Goal: Transaction & Acquisition: Purchase product/service

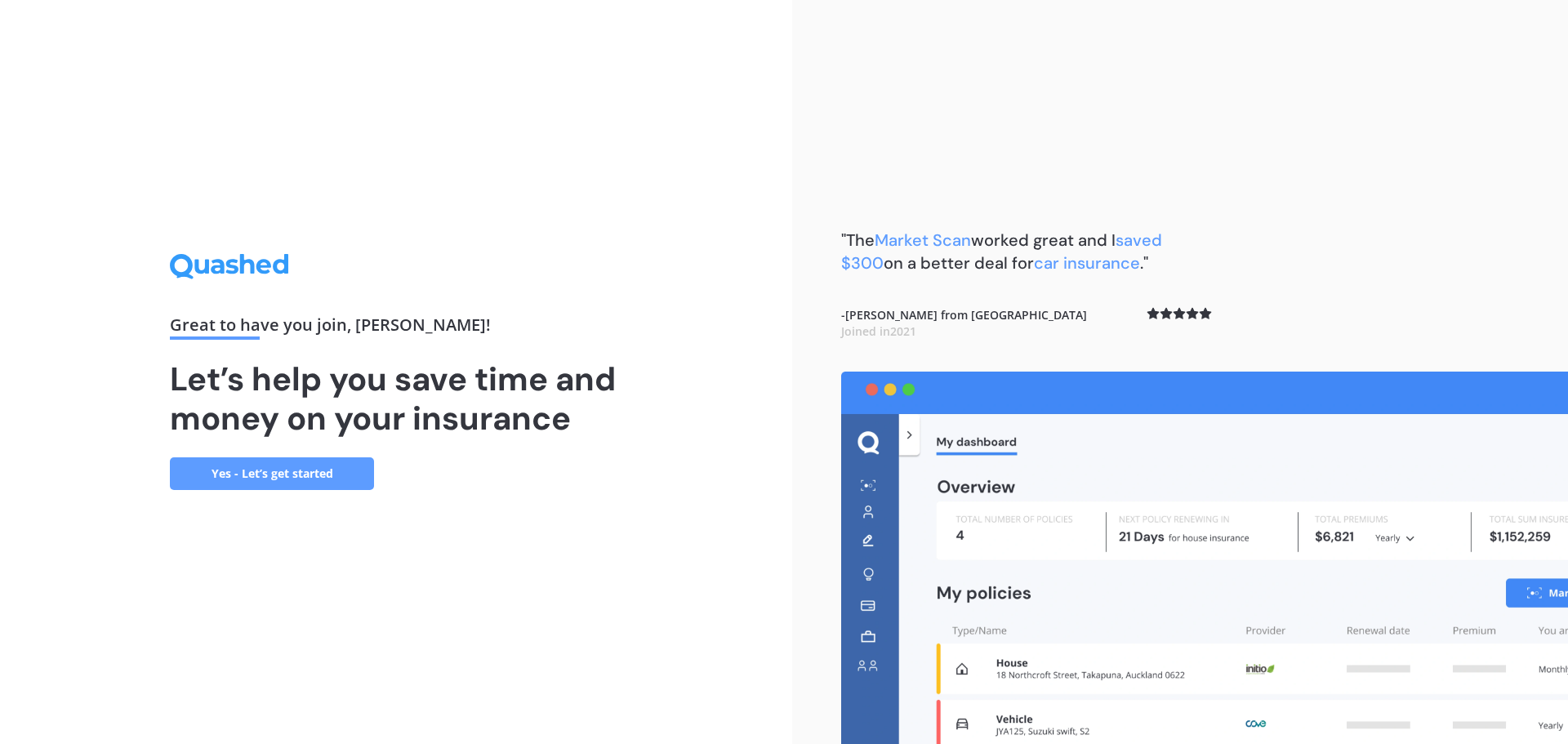
click at [327, 470] on link "Yes - Let’s get started" at bounding box center [272, 473] width 205 height 33
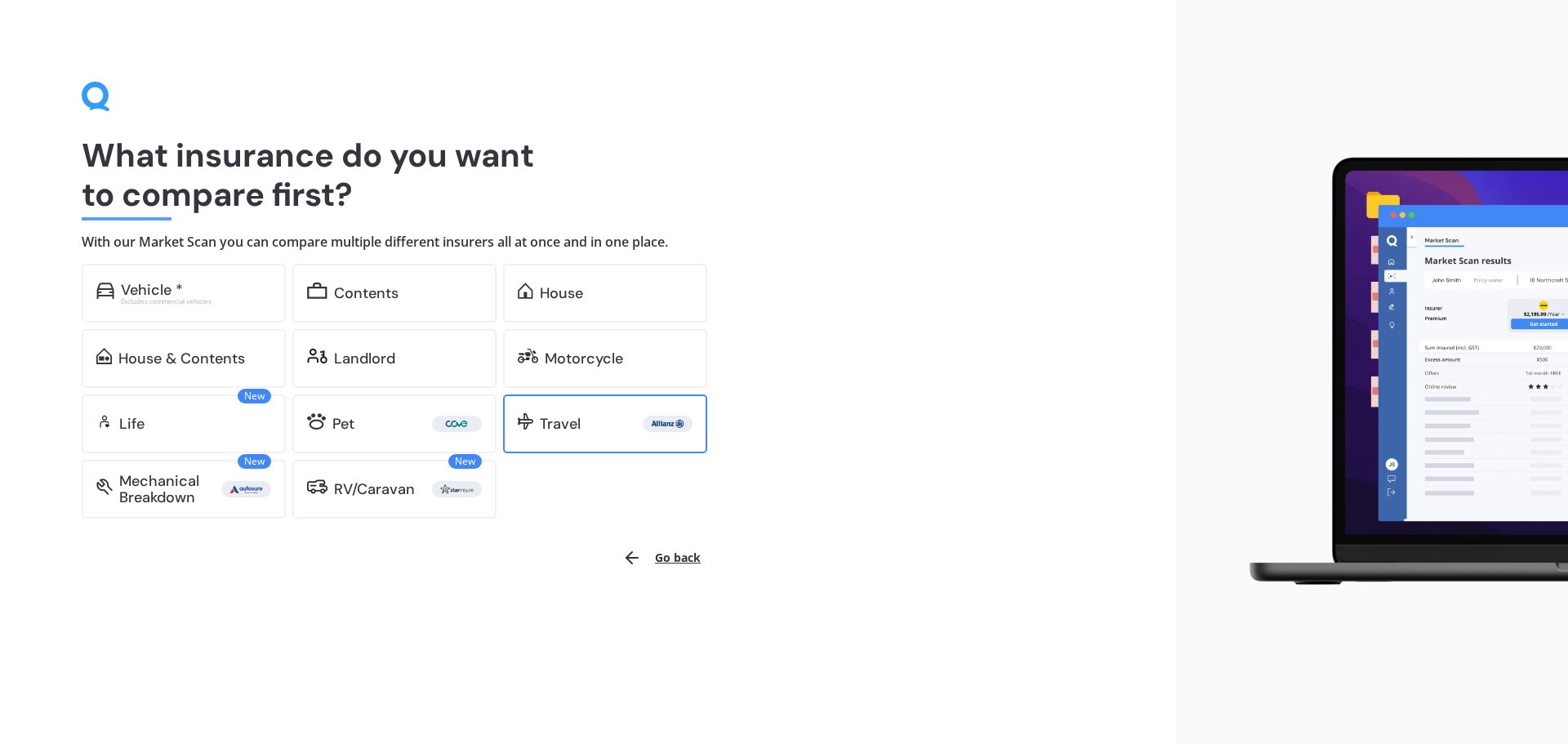
click at [592, 435] on div "Travel" at bounding box center [605, 425] width 205 height 59
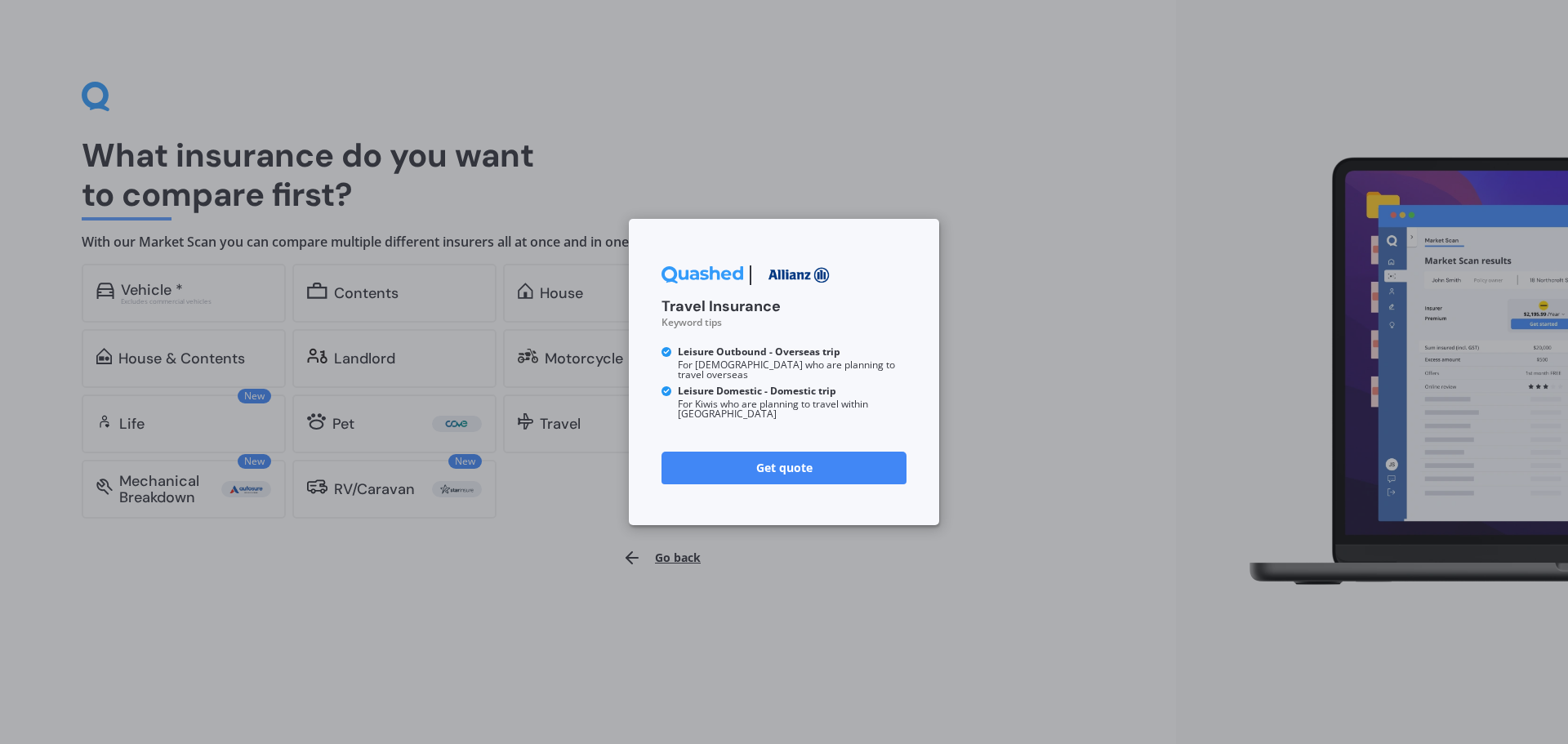
click at [815, 460] on link "Get quote" at bounding box center [784, 468] width 245 height 33
